Goal: Navigation & Orientation: Find specific page/section

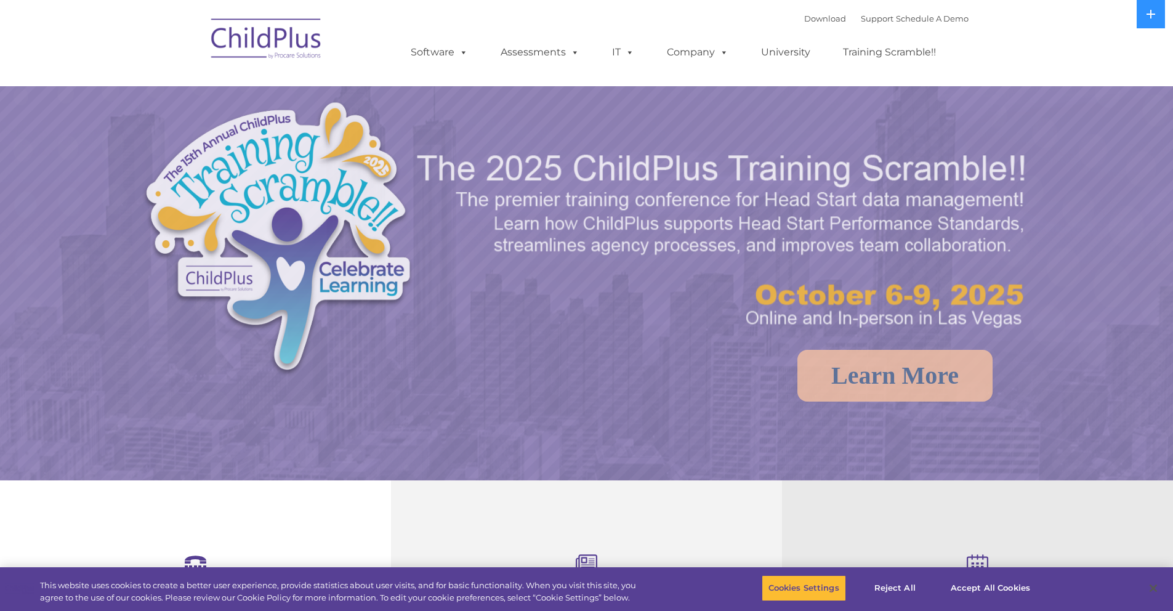
select select "MEDIUM"
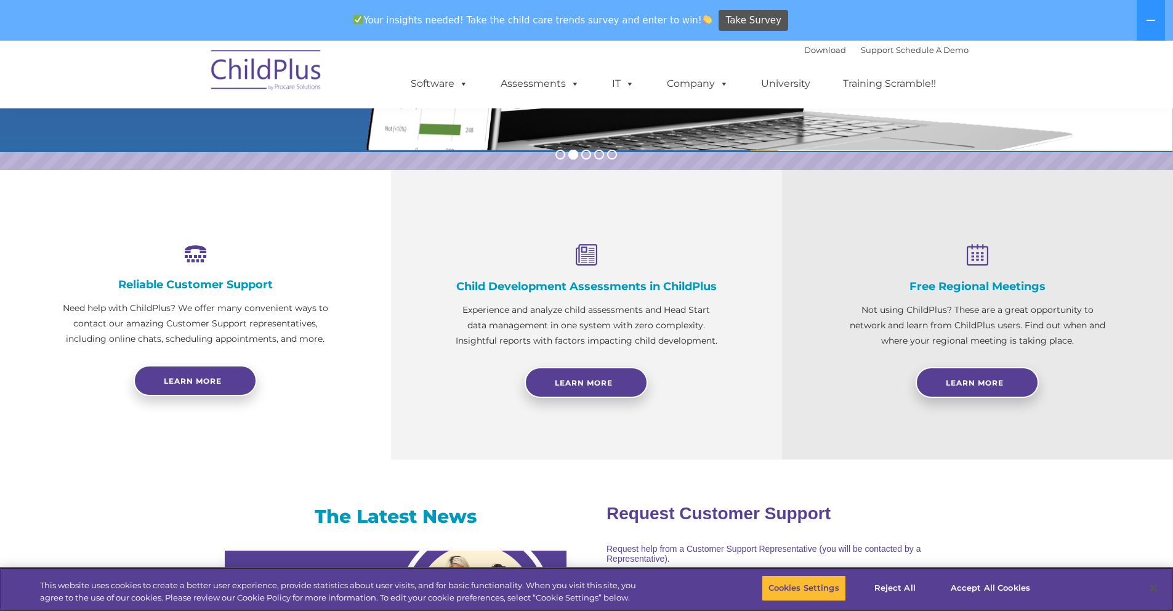
scroll to position [353, 0]
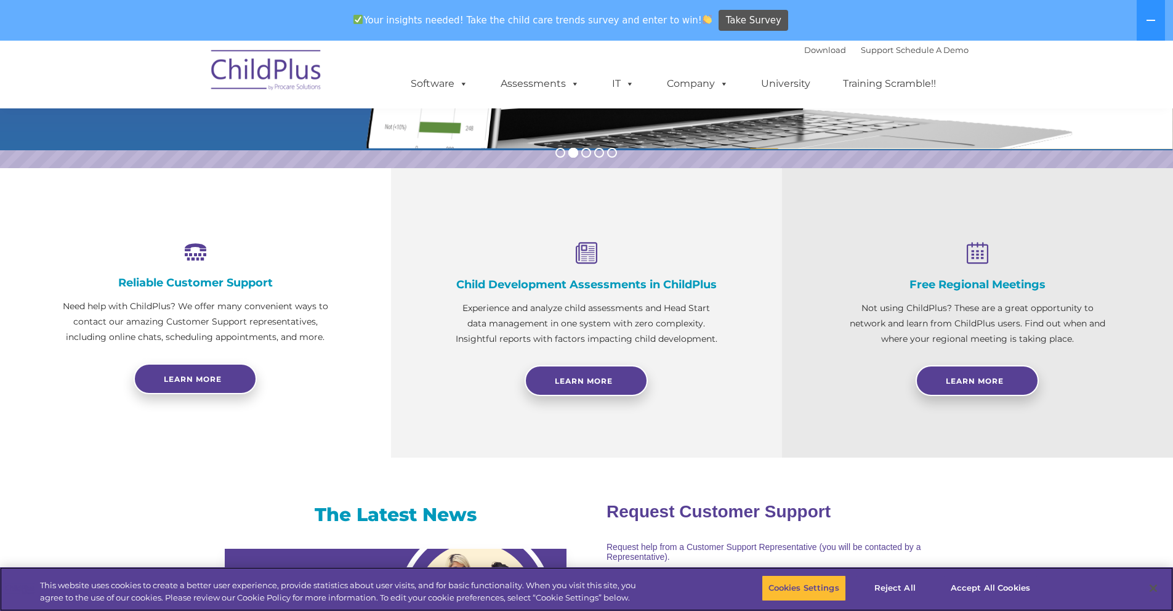
drag, startPoint x: 1176, startPoint y: 170, endPoint x: 1182, endPoint y: 290, distance: 120.2
click at [1172, 290] on html "Download Support | Schedule A Demo  MENU MENU Software ChildPlus: The original…" at bounding box center [586, 567] width 1173 height 1759
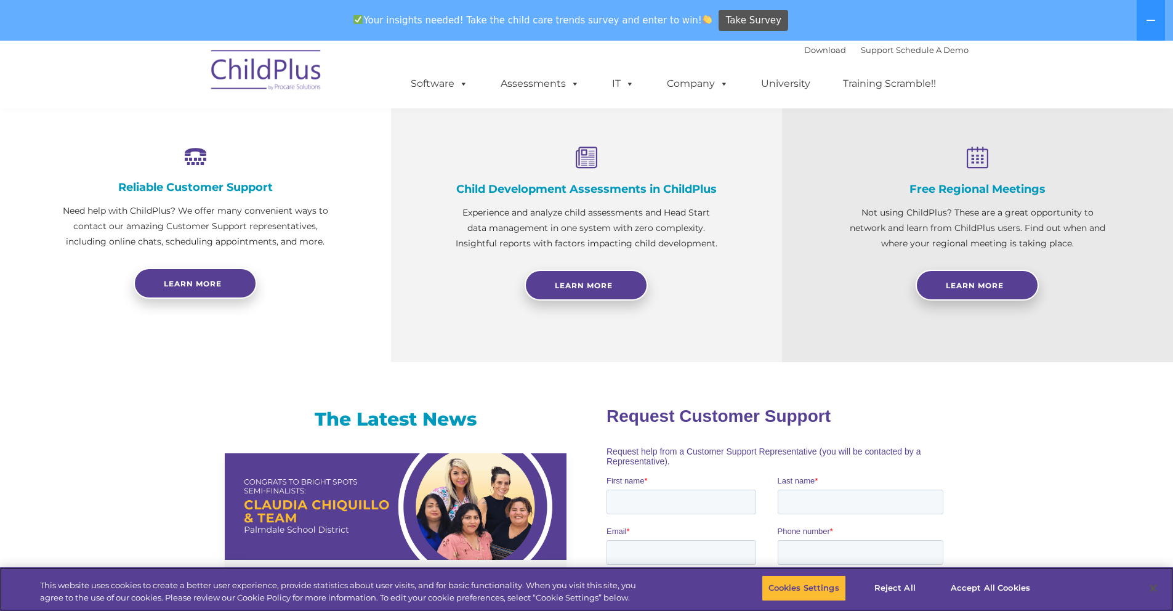
drag, startPoint x: 1182, startPoint y: 290, endPoint x: 1182, endPoint y: 395, distance: 104.7
click at [1172, 393] on html "Download Support | Schedule A Demo  MENU MENU Software ChildPlus: The original…" at bounding box center [586, 471] width 1173 height 1759
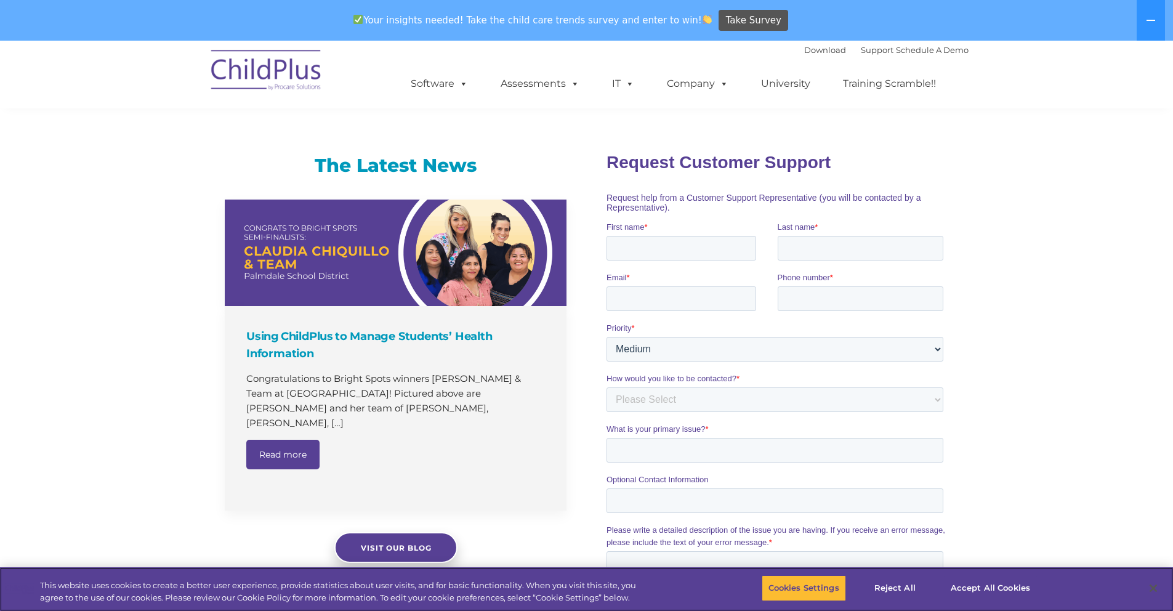
drag, startPoint x: 1182, startPoint y: 408, endPoint x: 1182, endPoint y: 437, distance: 28.9
click at [1172, 437] on html "Download Support | Schedule A Demo  MENU MENU Software ChildPlus: The original…" at bounding box center [586, 218] width 1173 height 1759
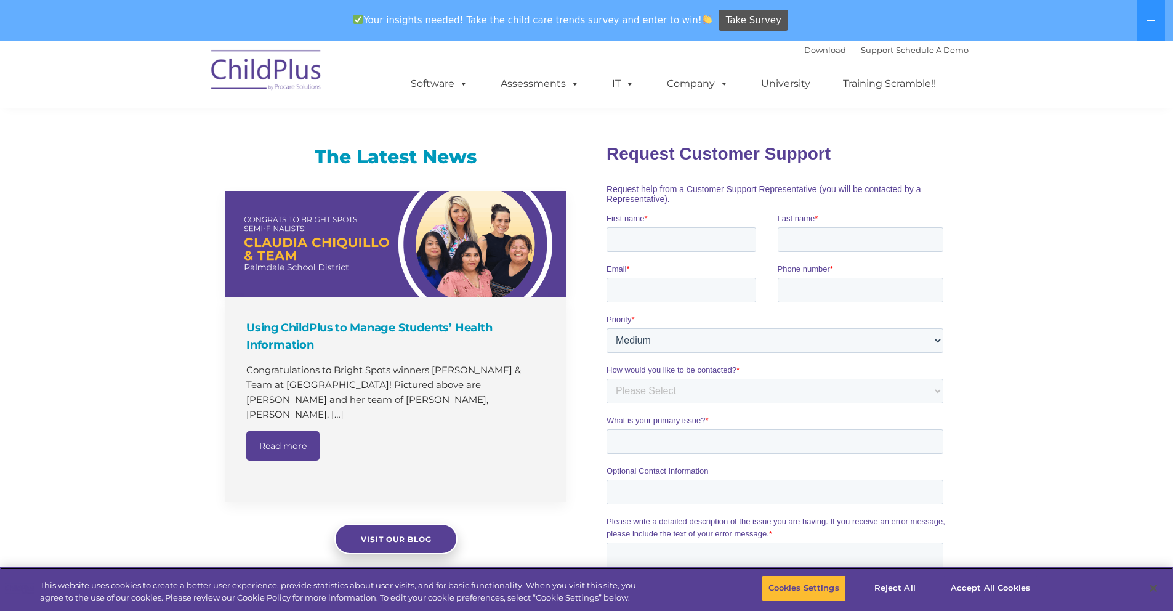
click at [1172, 437] on html "Download Support | Schedule A Demo  MENU MENU Software ChildPlus: The original…" at bounding box center [586, 209] width 1173 height 1759
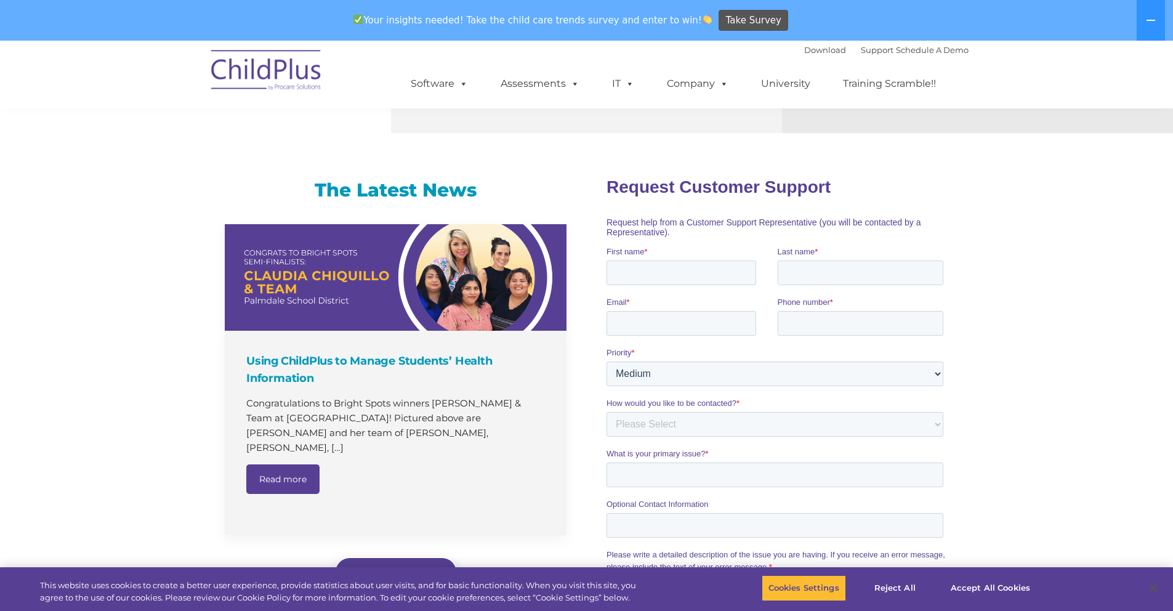
drag, startPoint x: 1182, startPoint y: 435, endPoint x: 1172, endPoint y: 454, distance: 21.5
click at [1171, 456] on div "The Latest News Using ChildPlus to Manage Students’ Health Information Congratu…" at bounding box center [586, 464] width 1173 height 627
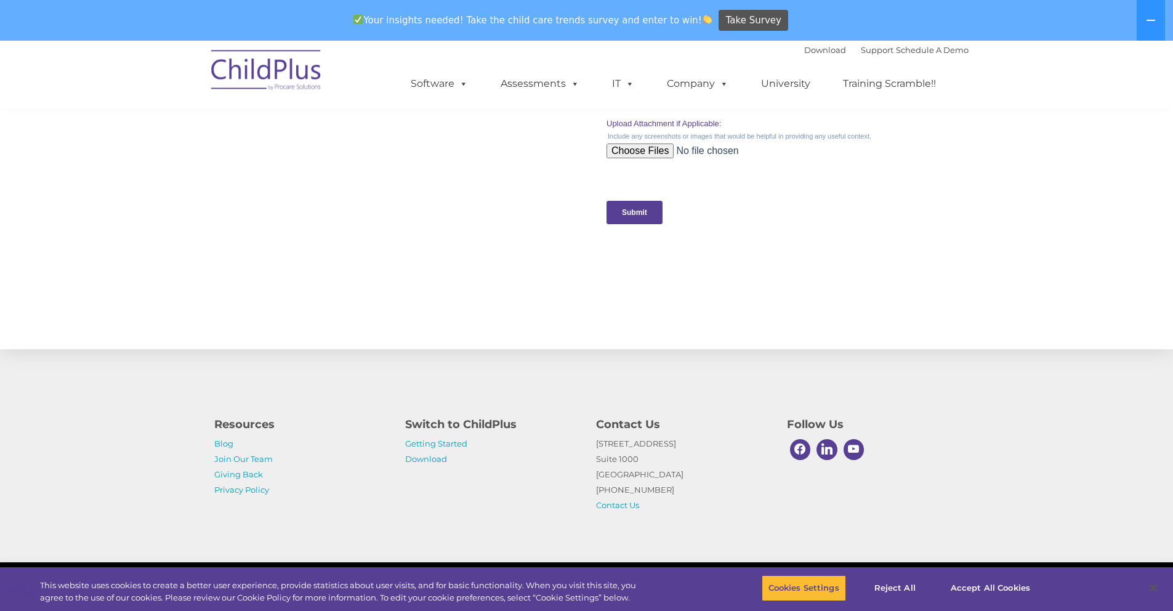
scroll to position [1188, 0]
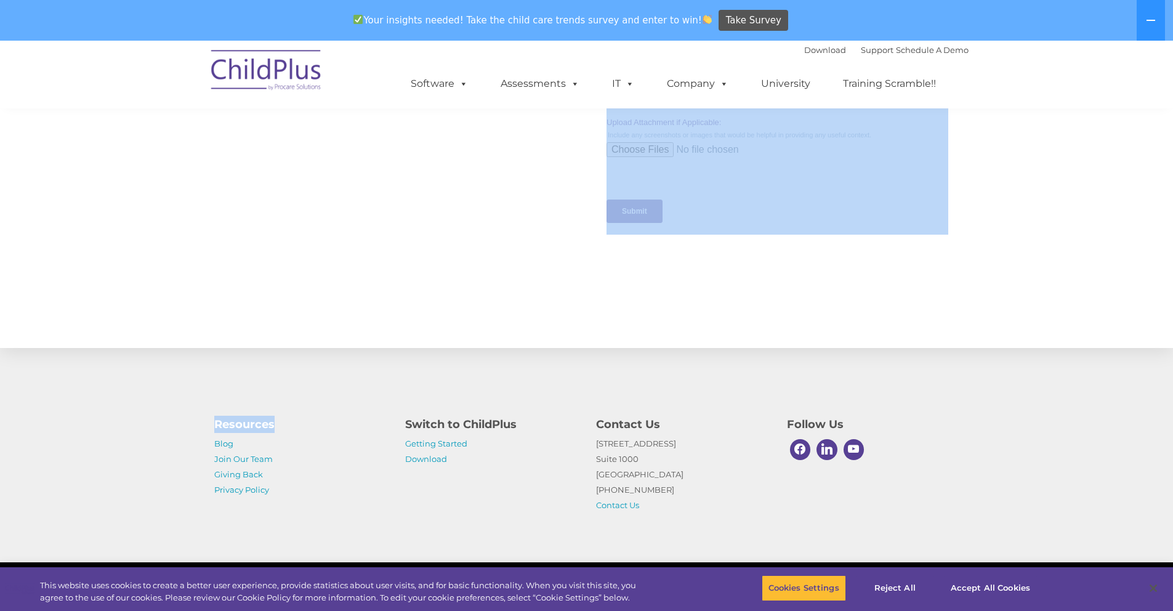
drag, startPoint x: 1181, startPoint y: 451, endPoint x: 1176, endPoint y: 610, distance: 158.3
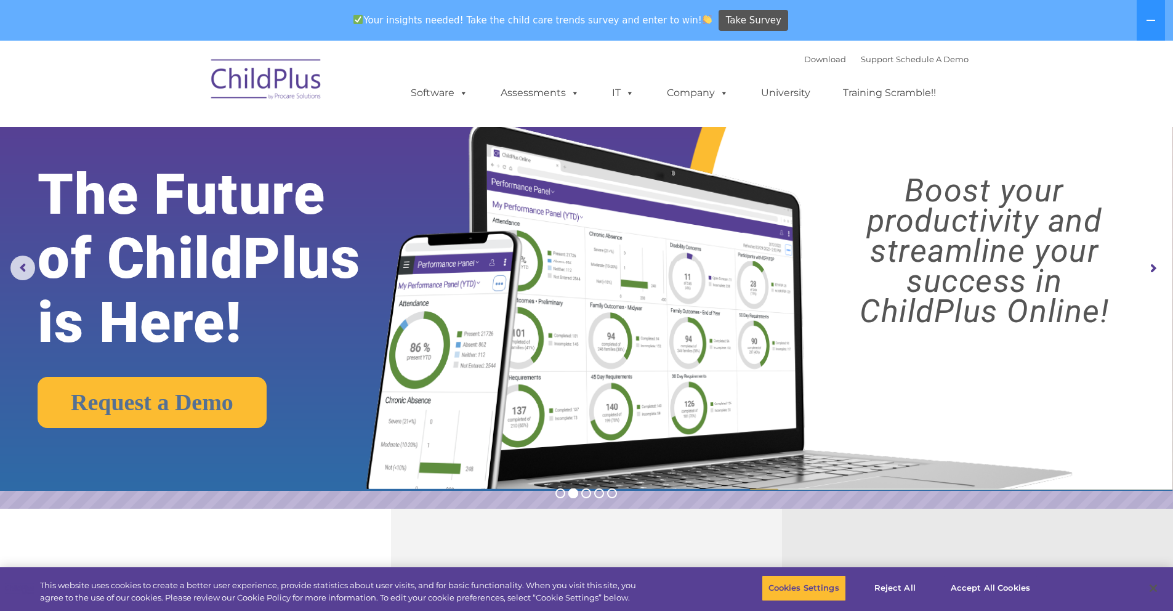
scroll to position [0, 0]
